Goal: Obtain resource: Download file/media

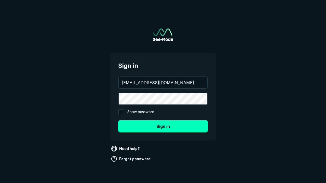
type input "[EMAIL_ADDRESS][DOMAIN_NAME]"
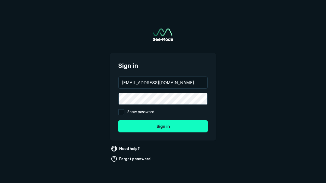
click at [163, 126] on button "Sign in" at bounding box center [163, 126] width 90 height 12
